Goal: Information Seeking & Learning: Learn about a topic

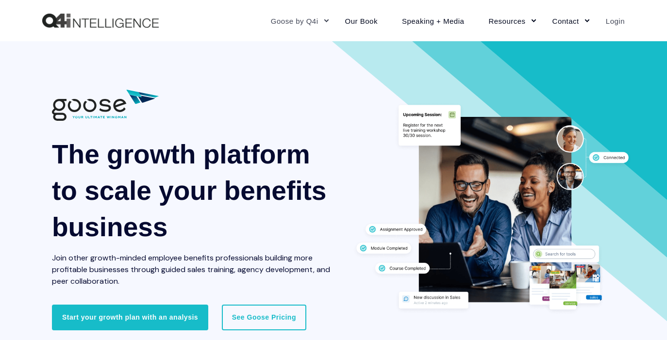
click at [611, 21] on link "Login" at bounding box center [609, 21] width 31 height 42
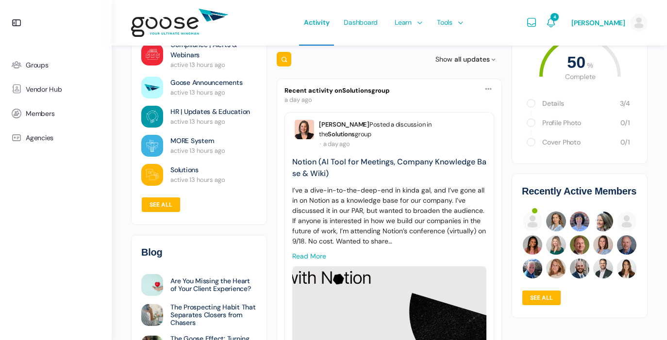
scroll to position [114, 0]
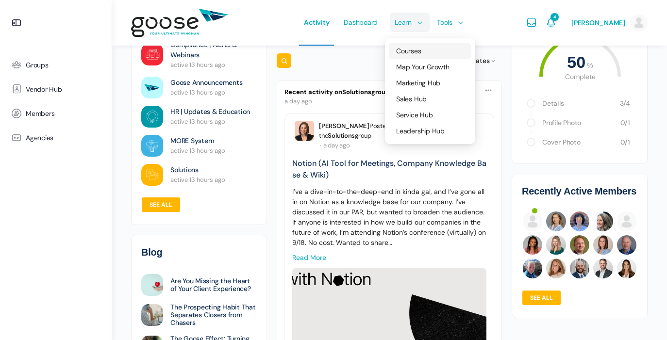
click at [408, 51] on span "Courses" at bounding box center [408, 51] width 25 height 9
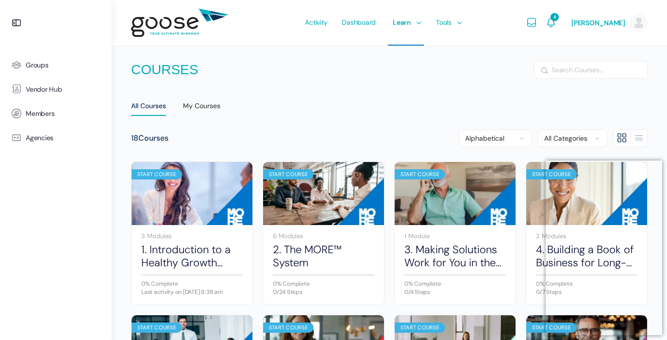
click at [654, 170] on e-page-transition at bounding box center [333, 170] width 667 height 340
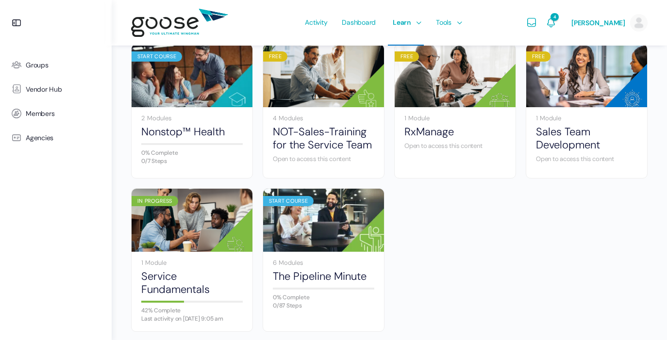
scroll to position [637, 0]
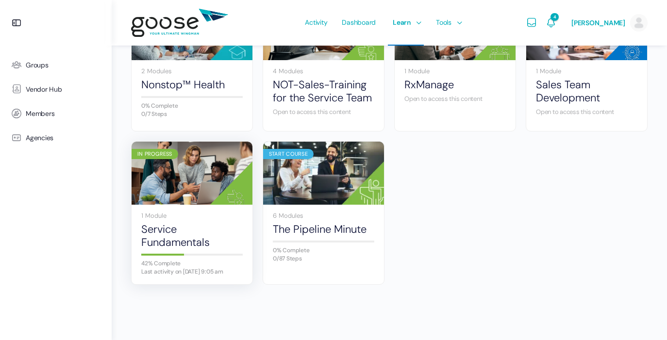
click at [197, 170] on img at bounding box center [192, 173] width 121 height 81
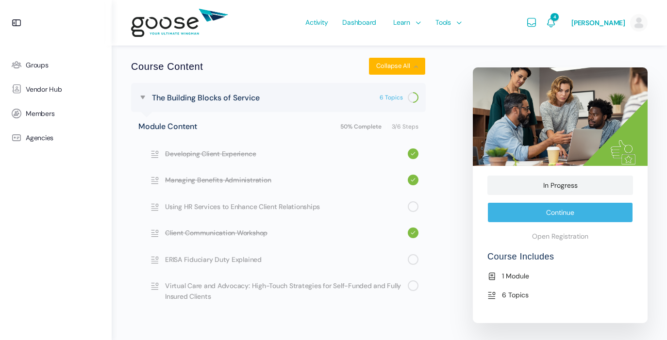
scroll to position [381, 0]
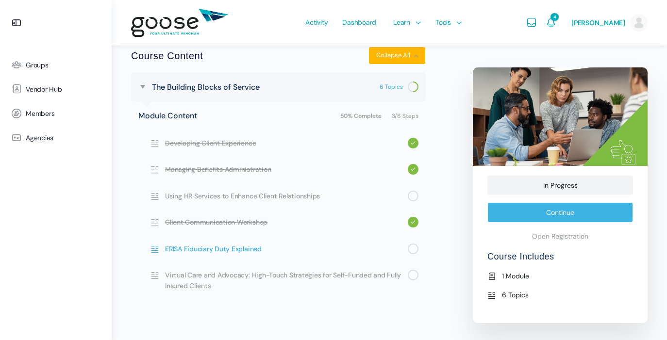
click at [313, 250] on span "ERISA Fiduciary Duty Explained" at bounding box center [286, 249] width 243 height 11
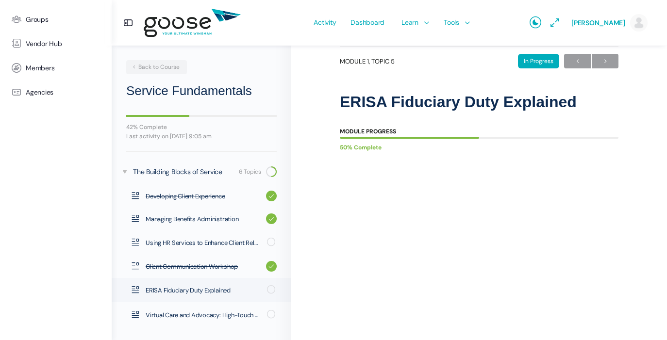
scroll to position [111, 0]
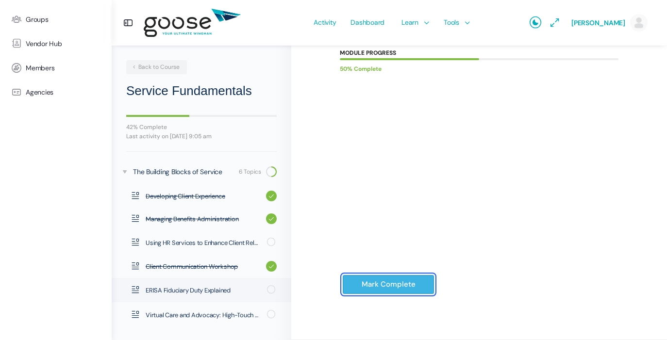
click at [413, 278] on input "Mark Complete" at bounding box center [388, 285] width 92 height 20
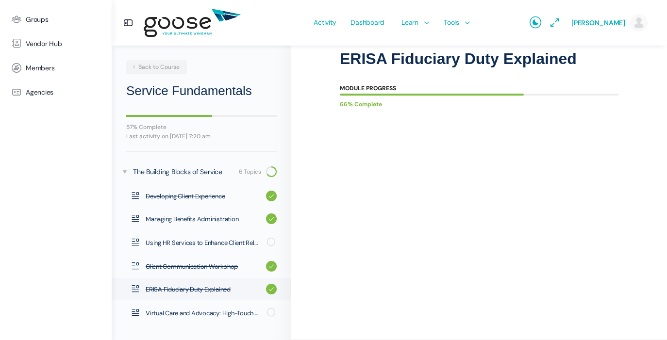
scroll to position [75, 0]
